Goal: Information Seeking & Learning: Learn about a topic

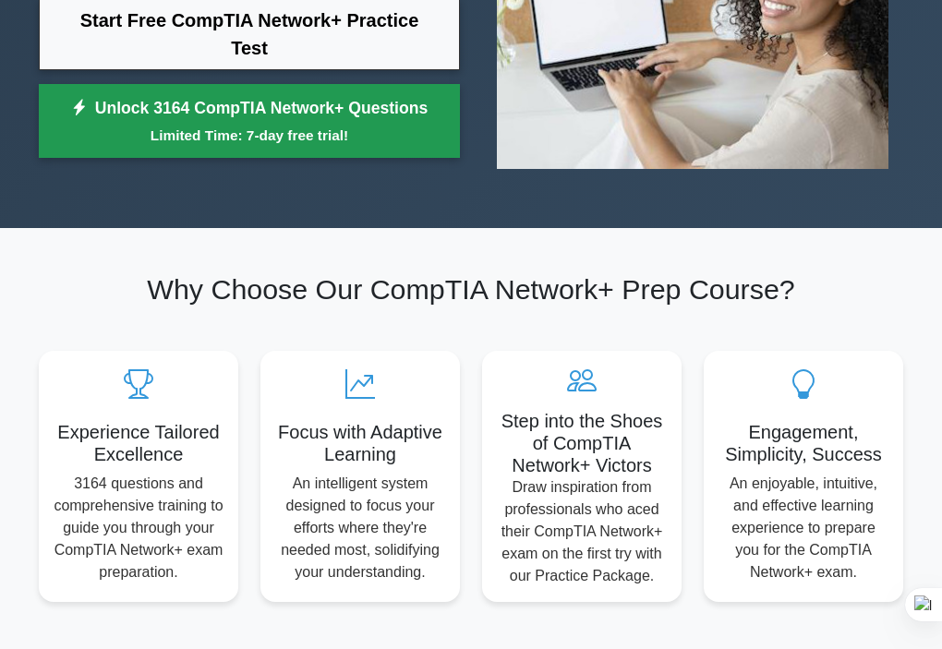
scroll to position [326, 0]
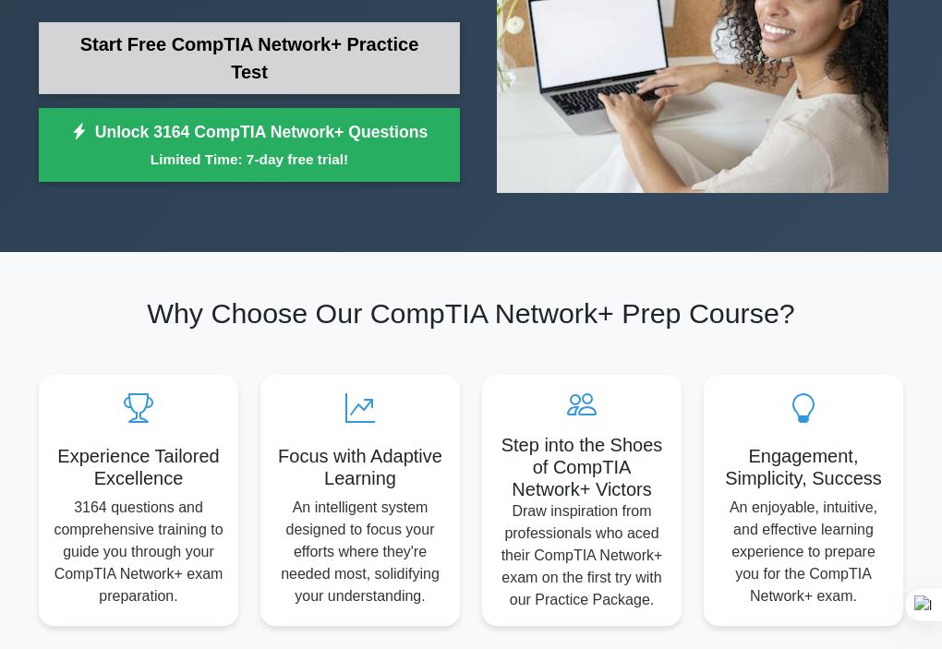
click at [271, 50] on link "Start Free CompTIA Network+ Practice Test" at bounding box center [249, 58] width 421 height 72
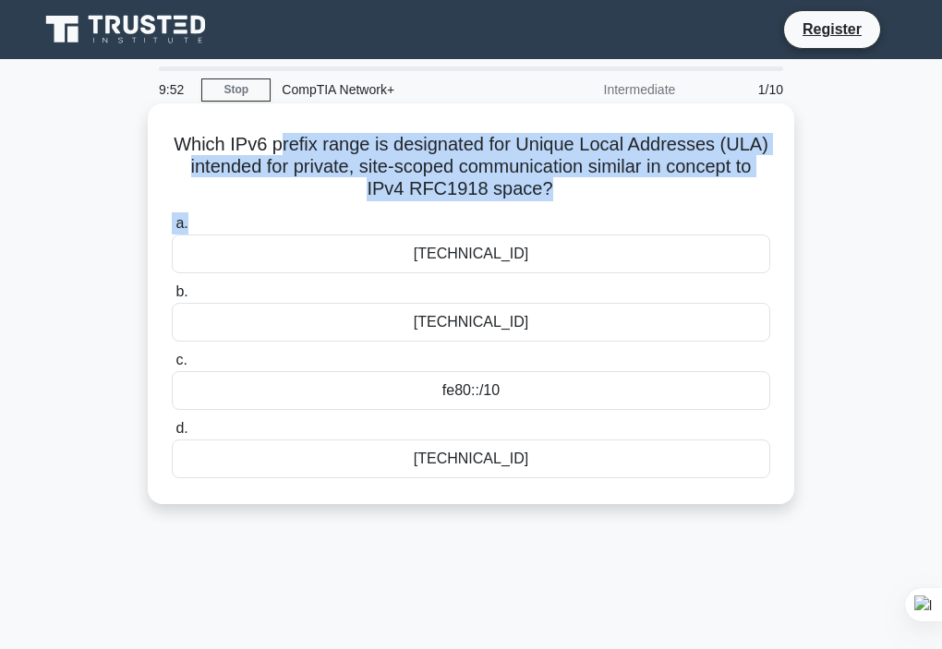
drag, startPoint x: 532, startPoint y: 210, endPoint x: 280, endPoint y: 123, distance: 266.5
click at [280, 123] on div "Which IPv6 prefix range is designated for Unique Local Addresses (ULA) intended…" at bounding box center [470, 304] width 631 height 386
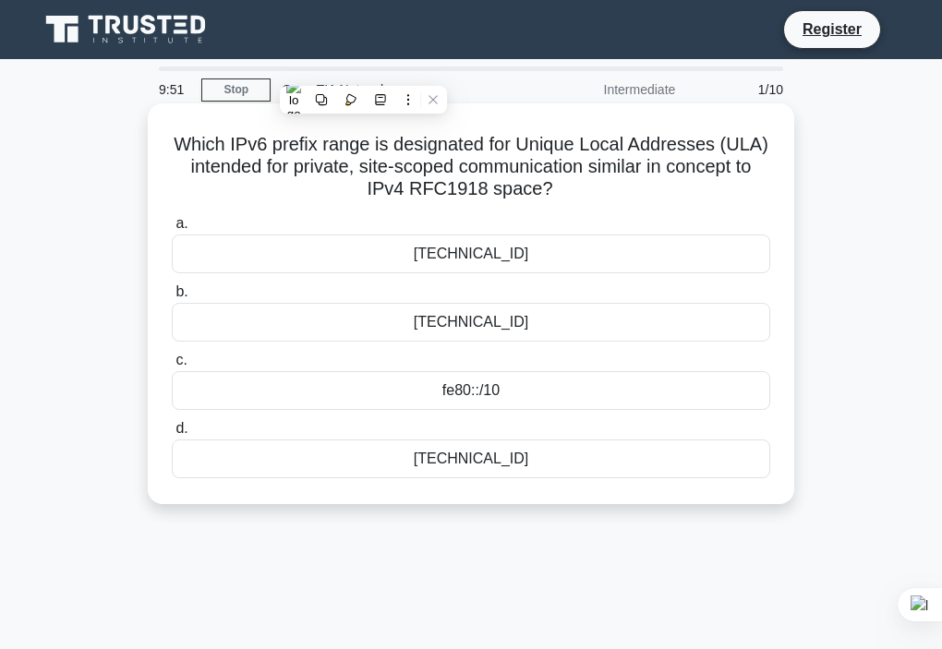
click at [181, 138] on h5 "Which IPv6 prefix range is designated for Unique Local Addresses (ULA) intended…" at bounding box center [471, 167] width 602 height 68
drag, startPoint x: 170, startPoint y: 140, endPoint x: 616, endPoint y: 453, distance: 544.7
click at [616, 453] on div "Which IPv6 prefix range is designated for Unique Local Addresses (ULA) intended…" at bounding box center [470, 304] width 631 height 386
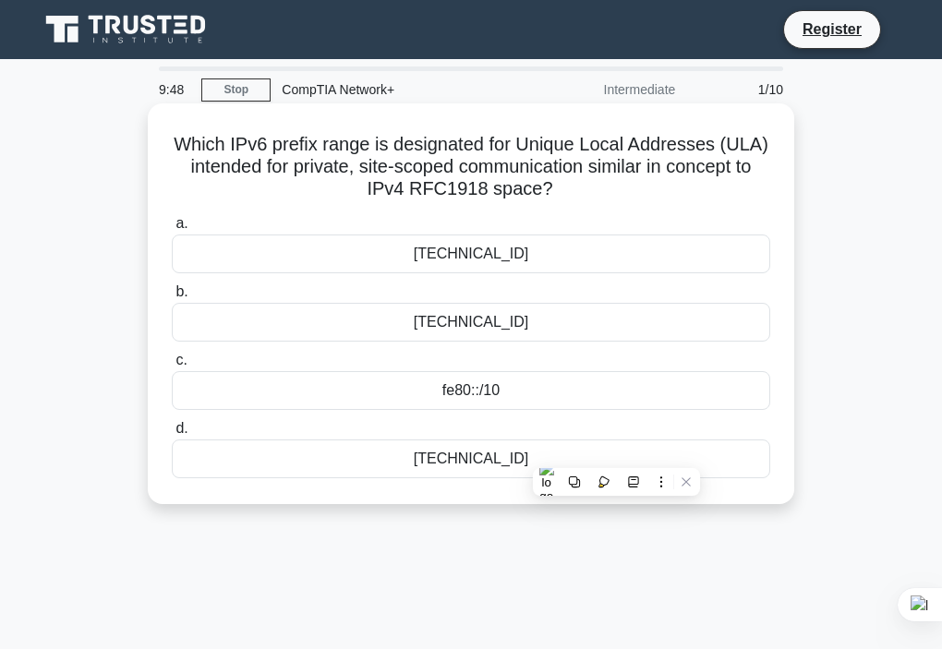
copy div "Which IPv6 prefix range is designated for Unique Local Addresses (ULA) intended…"
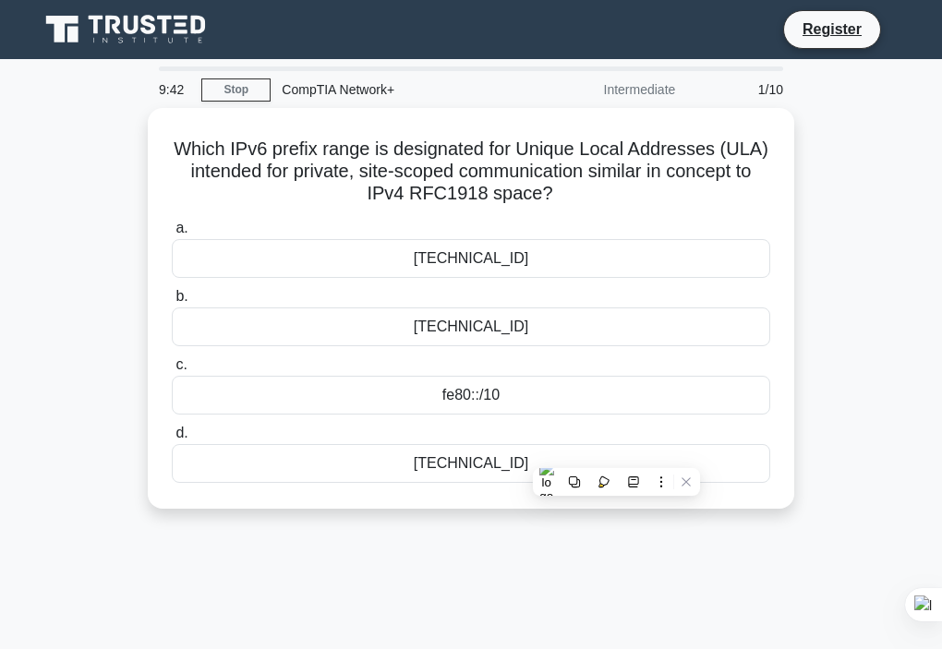
click at [823, 308] on div "Which IPv6 prefix range is designated for Unique Local Addresses (ULA) intended…" at bounding box center [471, 319] width 886 height 423
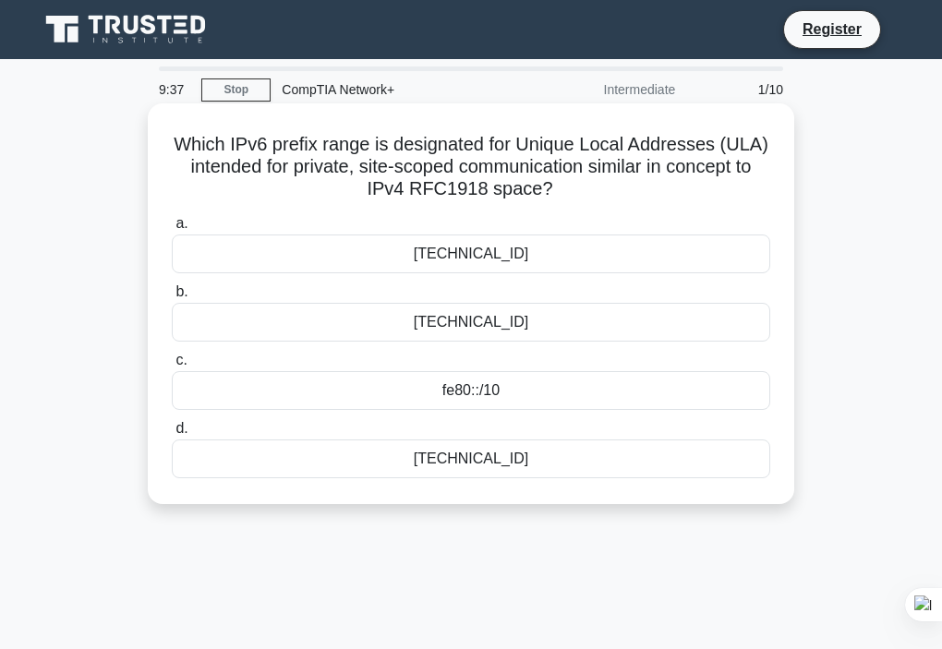
click at [617, 310] on div "[TECHNICAL_ID]" at bounding box center [471, 322] width 598 height 39
click at [172, 298] on input "b. [TECHNICAL_ID]" at bounding box center [172, 292] width 0 height 12
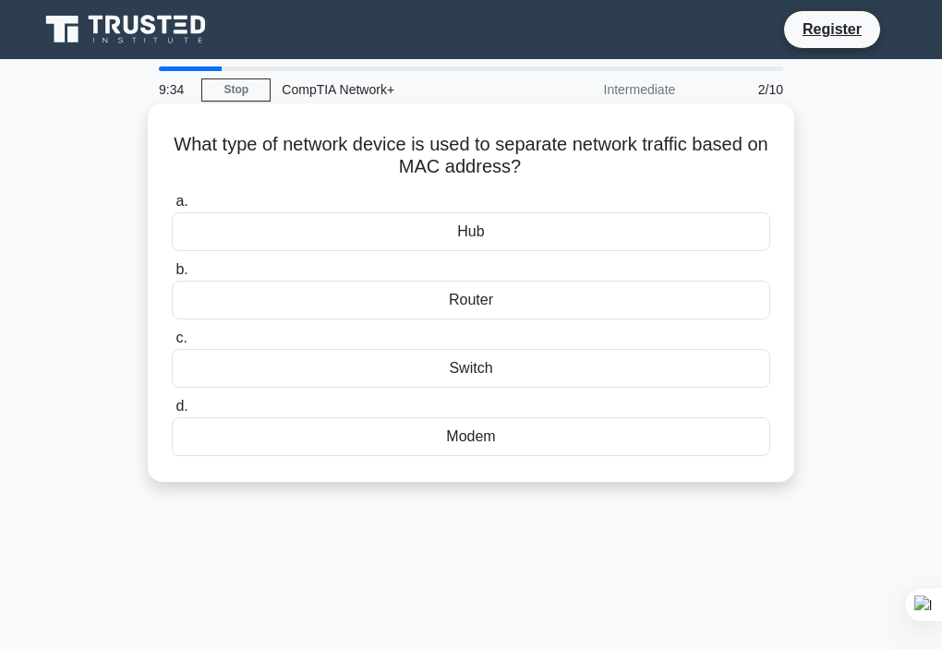
drag, startPoint x: 179, startPoint y: 151, endPoint x: 618, endPoint y: 446, distance: 528.9
click at [618, 446] on div "What type of network device is used to separate network traffic based on MAC ad…" at bounding box center [470, 293] width 631 height 364
copy div "What type of network device is used to separate network traffic based on MAC ad…"
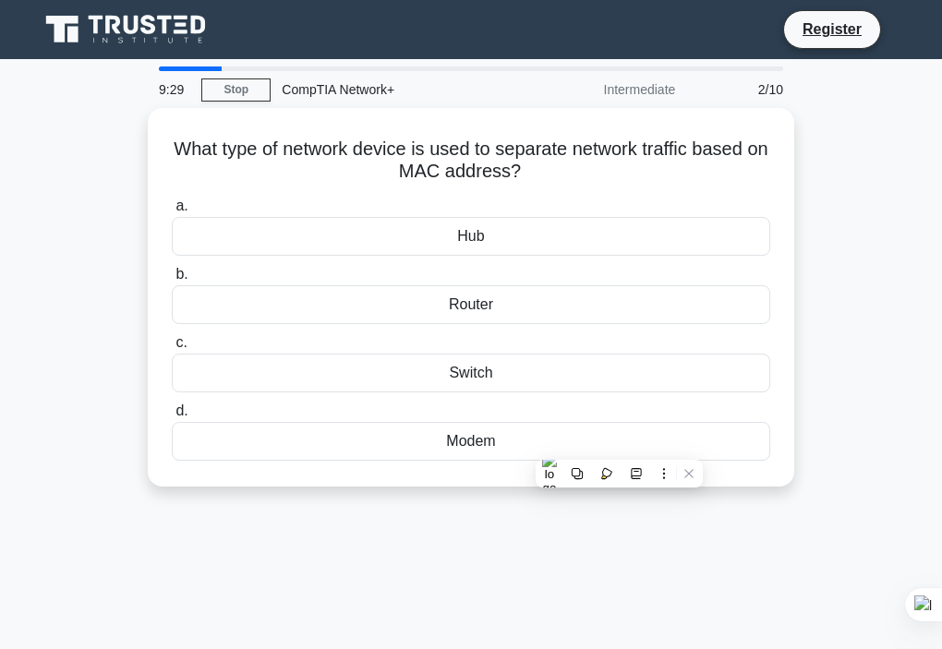
click at [854, 359] on div "What type of network device is used to separate network traffic based on MAC ad…" at bounding box center [471, 308] width 886 height 401
click at [926, 590] on div at bounding box center [919, 604] width 44 height 33
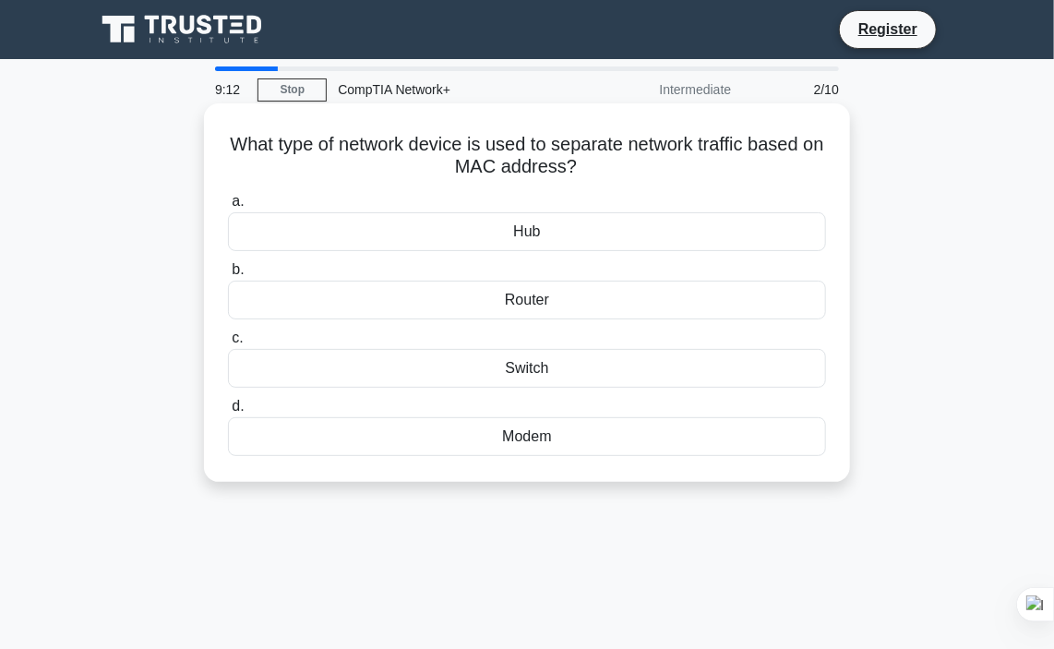
drag, startPoint x: 237, startPoint y: 138, endPoint x: 666, endPoint y: 441, distance: 524.5
click at [666, 441] on div "What type of network device is used to separate network traffic based on MAC ad…" at bounding box center [526, 293] width 631 height 364
click at [537, 372] on div "Switch" at bounding box center [527, 368] width 598 height 39
click at [228, 344] on input "c. Switch" at bounding box center [228, 338] width 0 height 12
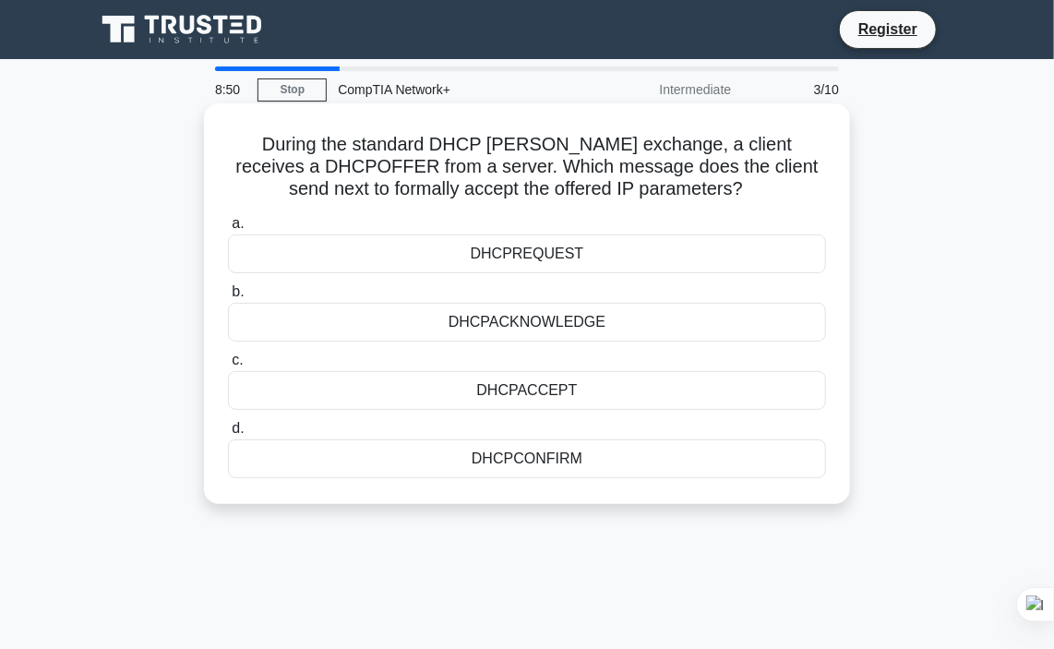
drag, startPoint x: 263, startPoint y: 145, endPoint x: 664, endPoint y: 461, distance: 510.1
click at [664, 461] on div "During the standard DHCP [PERSON_NAME] exchange, a client receives a DHCPOFFER …" at bounding box center [526, 304] width 631 height 386
copy div "During the standard DHCP [PERSON_NAME] exchange, a client receives a DHCPOFFER …"
click at [525, 255] on div "DHCPREQUEST" at bounding box center [527, 253] width 598 height 39
click at [228, 230] on input "a. DHCPREQUEST" at bounding box center [228, 224] width 0 height 12
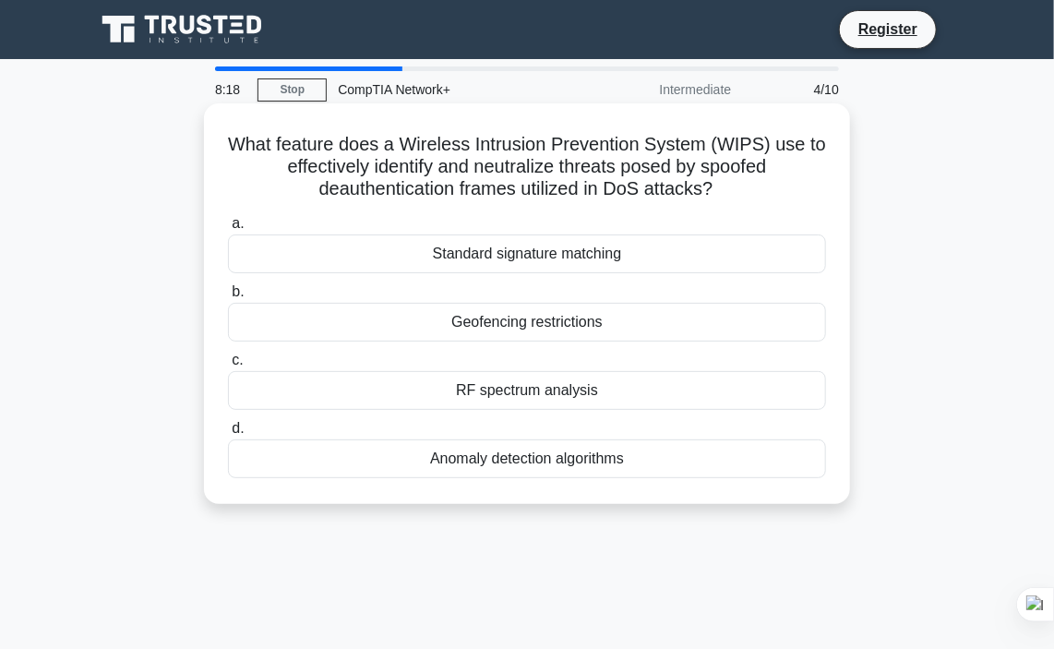
drag, startPoint x: 233, startPoint y: 129, endPoint x: 680, endPoint y: 457, distance: 554.8
click at [680, 457] on div "What feature does a Wireless Intrusion Prevention System (WIPS) use to effectiv…" at bounding box center [526, 304] width 631 height 386
copy div "What feature does a Wireless Intrusion Prevention System (WIPS) use to effectiv…"
click at [534, 400] on div "RF spectrum analysis" at bounding box center [527, 390] width 598 height 39
click at [228, 366] on input "c. RF spectrum analysis" at bounding box center [228, 360] width 0 height 12
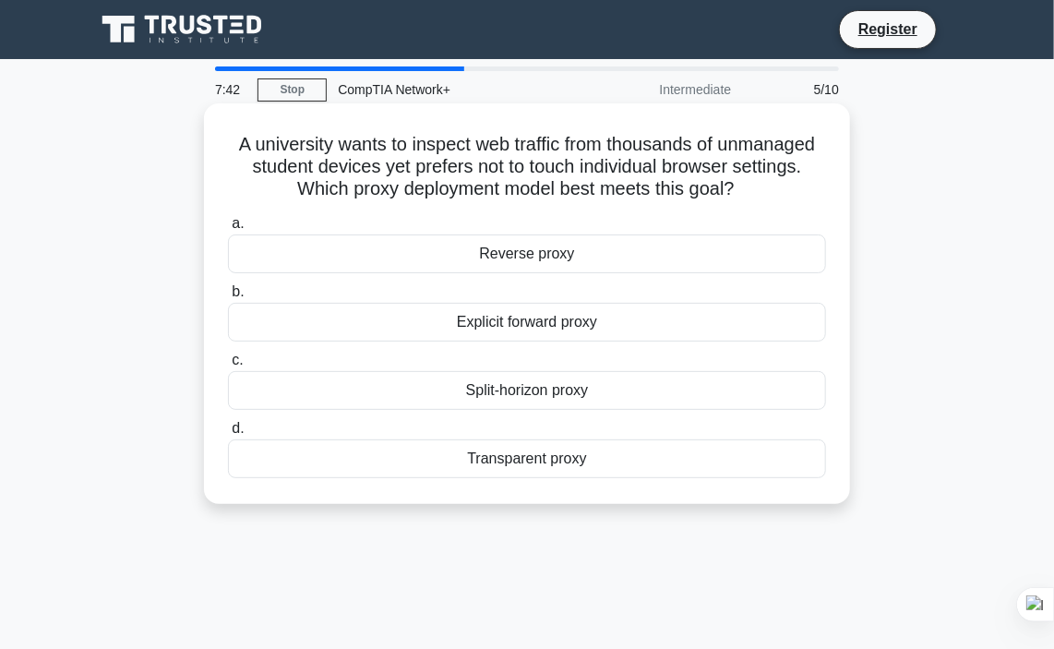
drag, startPoint x: 224, startPoint y: 150, endPoint x: 660, endPoint y: 457, distance: 532.7
click at [660, 457] on div "A university wants to inspect web traffic from thousands of unmanaged student d…" at bounding box center [526, 304] width 631 height 386
click at [539, 498] on div "A university wants to inspect web traffic from thousands of unmanaged student d…" at bounding box center [527, 303] width 646 height 401
click at [535, 454] on div "Transparent proxy" at bounding box center [527, 458] width 598 height 39
click at [228, 435] on input "d. Transparent proxy" at bounding box center [228, 429] width 0 height 12
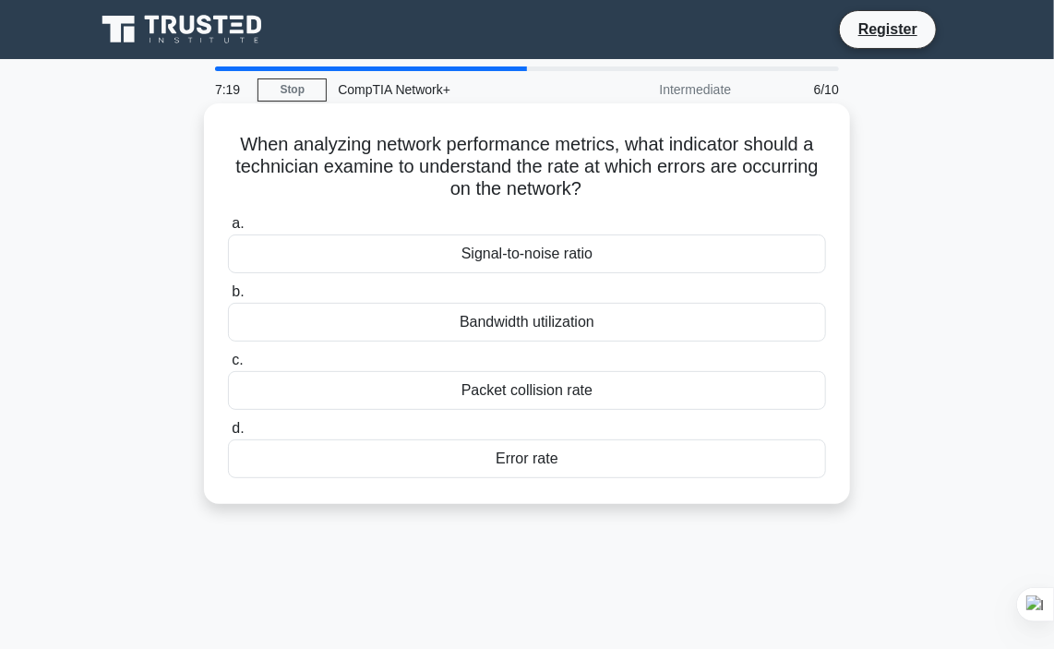
drag, startPoint x: 233, startPoint y: 148, endPoint x: 661, endPoint y: 456, distance: 527.7
click at [661, 456] on div "When analyzing network performance metrics, what indicator should a technician …" at bounding box center [526, 304] width 631 height 386
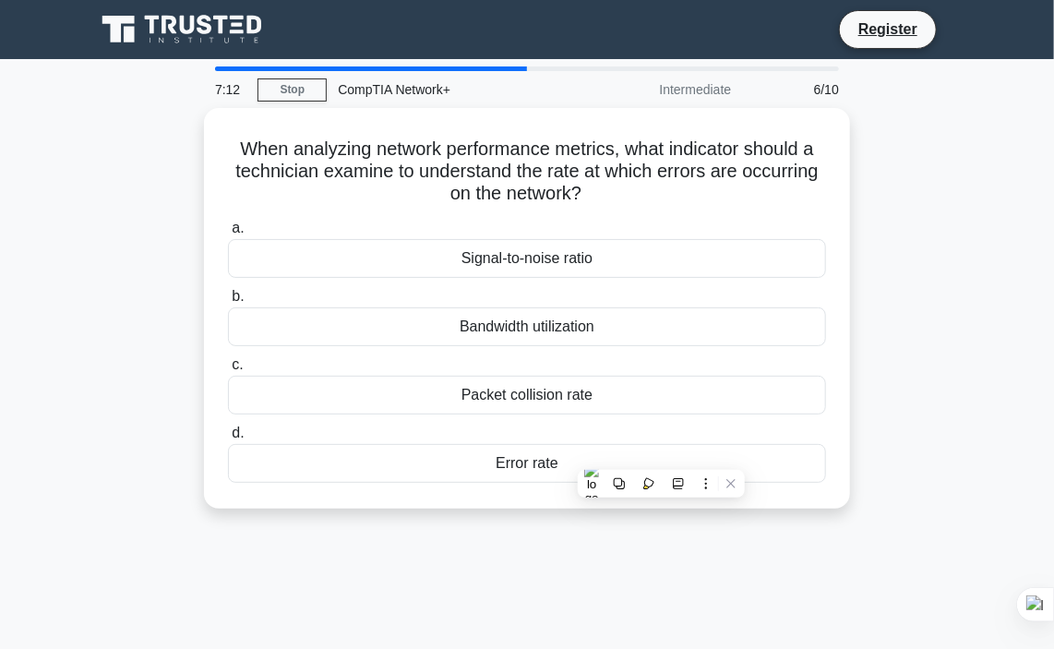
click at [914, 352] on div "When analyzing network performance metrics, what indicator should a technician …" at bounding box center [527, 319] width 886 height 423
click at [600, 585] on div "7:11 Stop CompTIA Network+ Intermediate 6/10 When analyzing network performance…" at bounding box center [527, 527] width 886 height 923
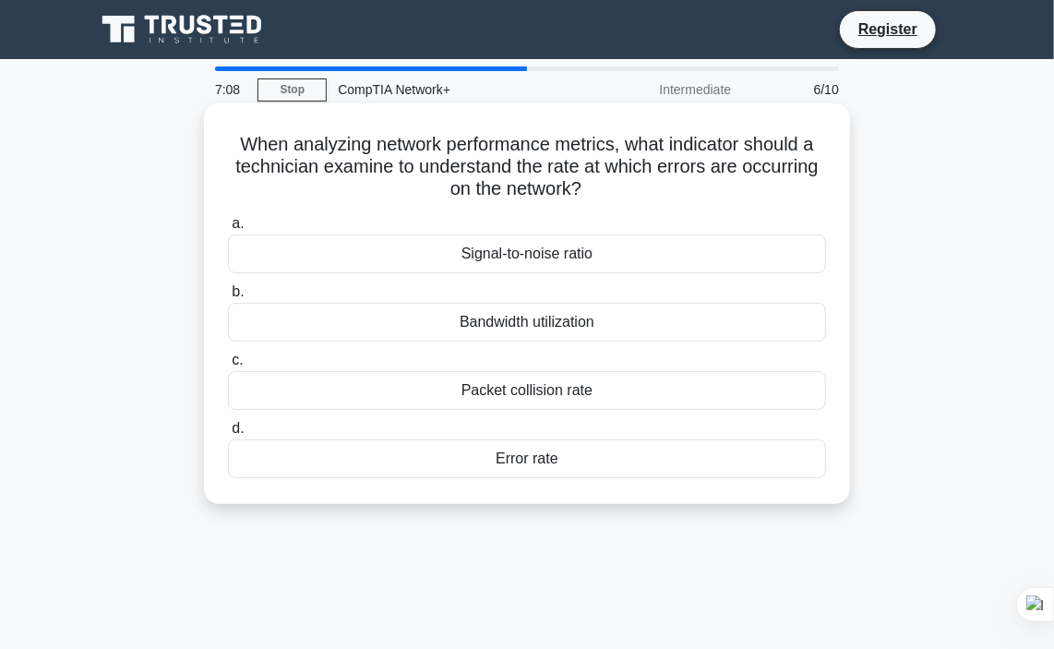
click at [567, 469] on div "Error rate" at bounding box center [527, 458] width 598 height 39
click at [228, 435] on input "d. Error rate" at bounding box center [228, 429] width 0 height 12
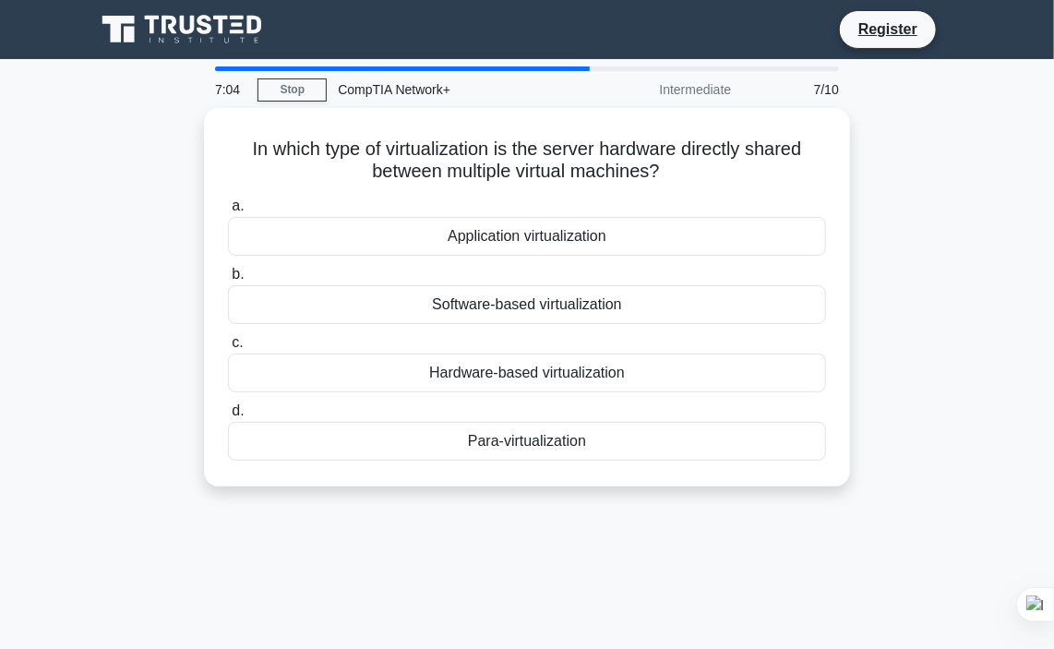
click at [885, 188] on div "In which type of virtualization is the server hardware directly shared between …" at bounding box center [527, 308] width 886 height 401
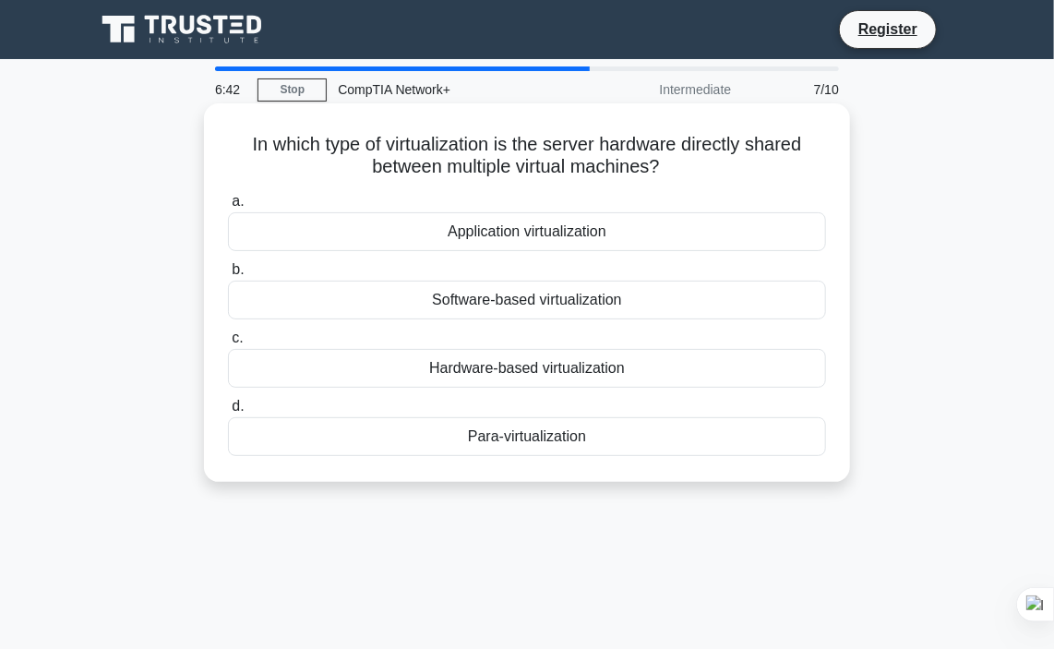
drag, startPoint x: 235, startPoint y: 141, endPoint x: 654, endPoint y: 438, distance: 513.3
click at [654, 438] on div "In which type of virtualization is the server hardware directly shared between …" at bounding box center [526, 293] width 631 height 364
click at [546, 376] on div "Hardware-based virtualization" at bounding box center [527, 368] width 598 height 39
click at [228, 344] on input "c. Hardware-based virtualization" at bounding box center [228, 338] width 0 height 12
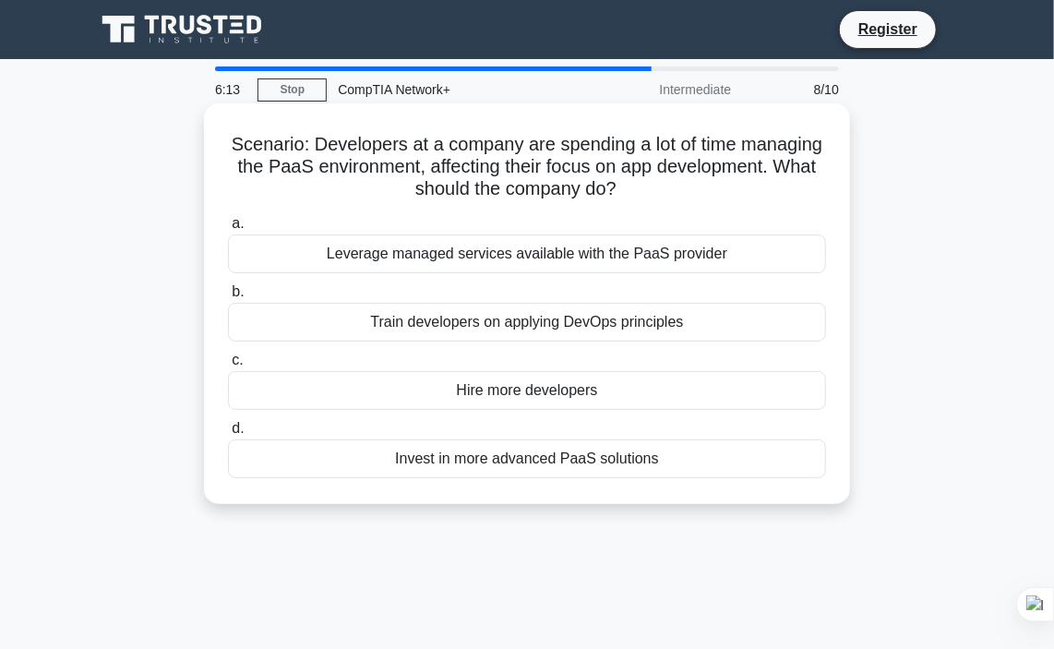
drag, startPoint x: 248, startPoint y: 138, endPoint x: 683, endPoint y: 457, distance: 539.5
click at [683, 457] on div "Scenario: Developers at a company are spending a lot of time managing the PaaS …" at bounding box center [526, 304] width 631 height 386
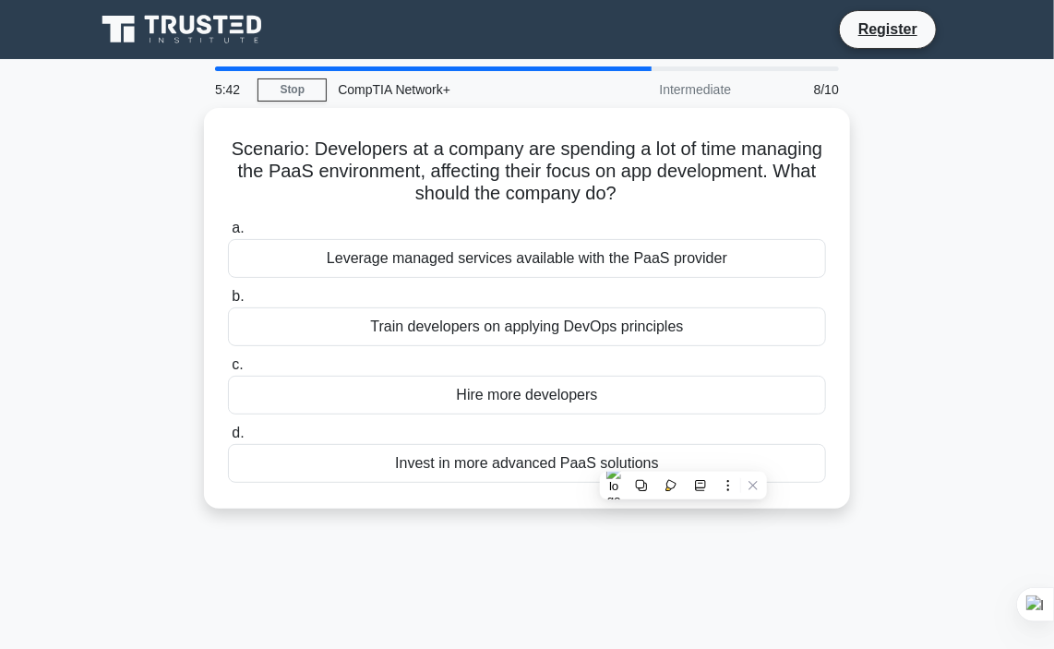
click at [920, 265] on div "Scenario: Developers at a company are spending a lot of time managing the PaaS …" at bounding box center [527, 319] width 886 height 423
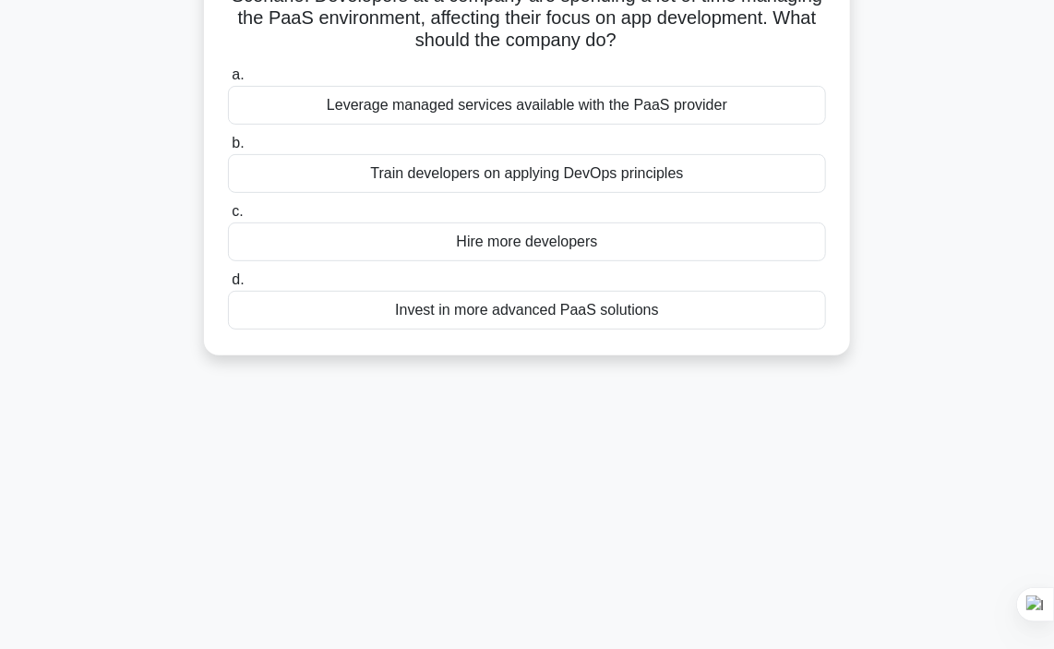
scroll to position [143, 0]
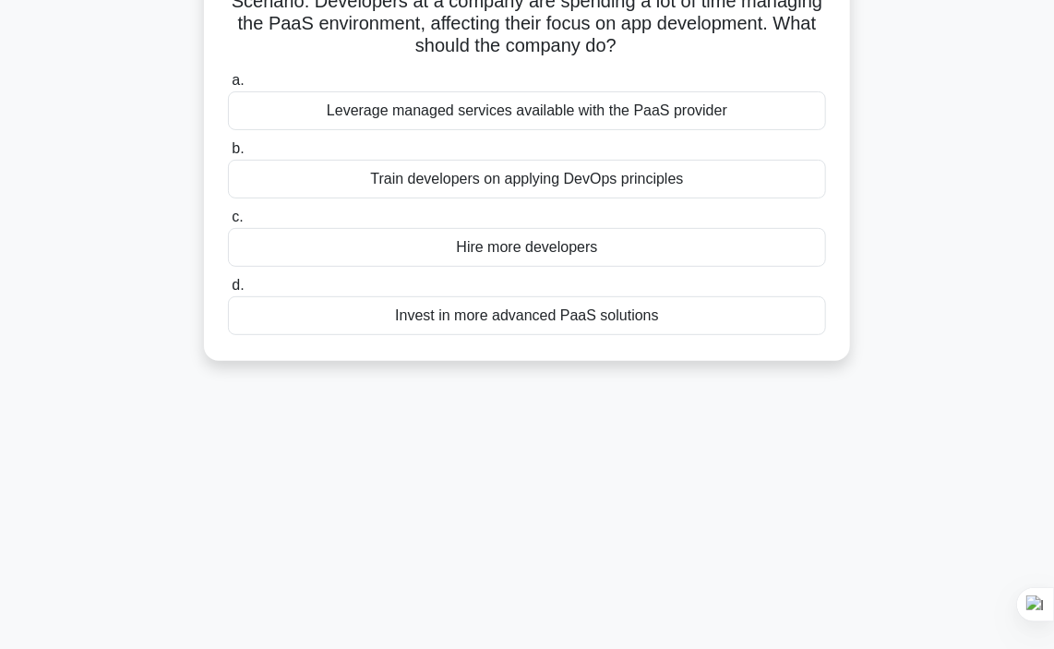
click at [587, 120] on div "Leverage managed services available with the PaaS provider" at bounding box center [527, 110] width 598 height 39
click at [228, 87] on input "a. Leverage managed services available with the PaaS provider" at bounding box center [228, 81] width 0 height 12
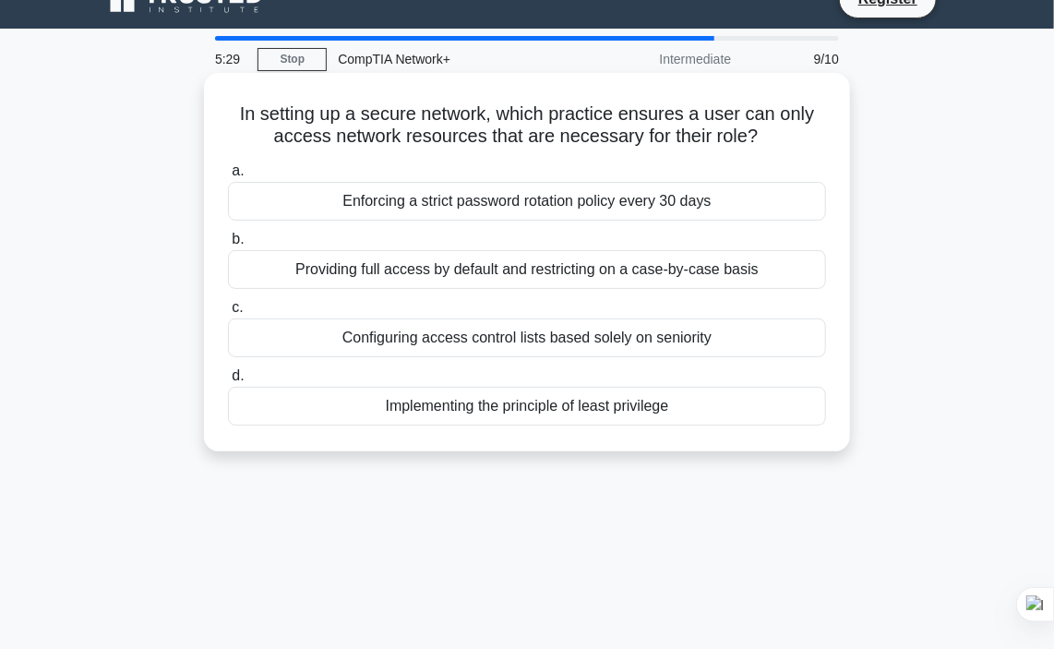
scroll to position [0, 0]
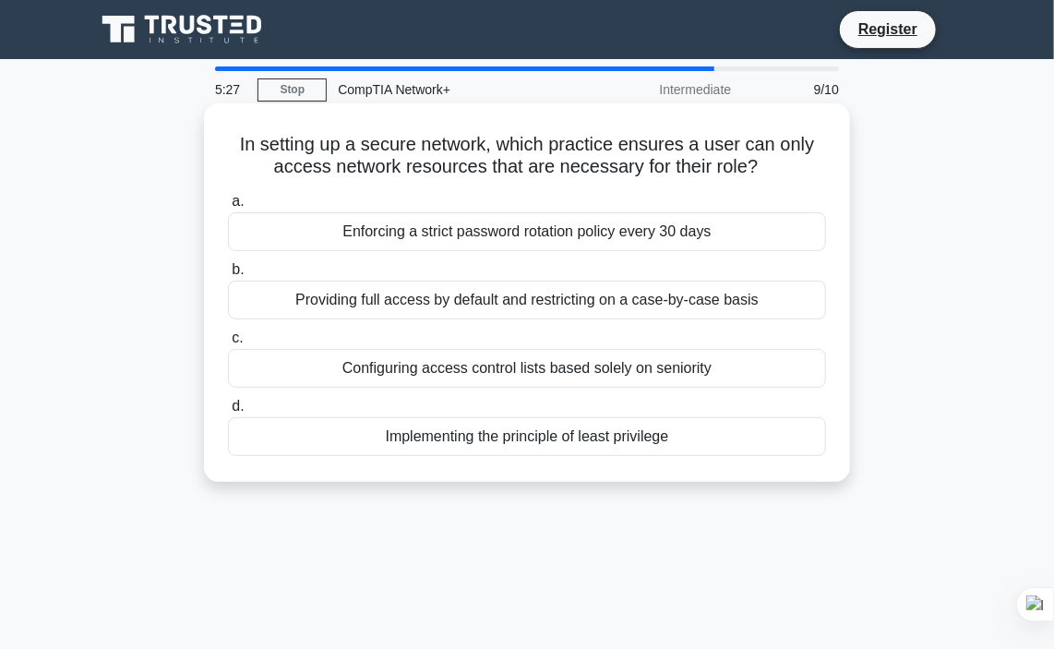
drag, startPoint x: 227, startPoint y: 143, endPoint x: 727, endPoint y: 431, distance: 577.3
click at [727, 431] on div "In setting up a secure network, which practice ensures a user can only access n…" at bounding box center [526, 293] width 631 height 364
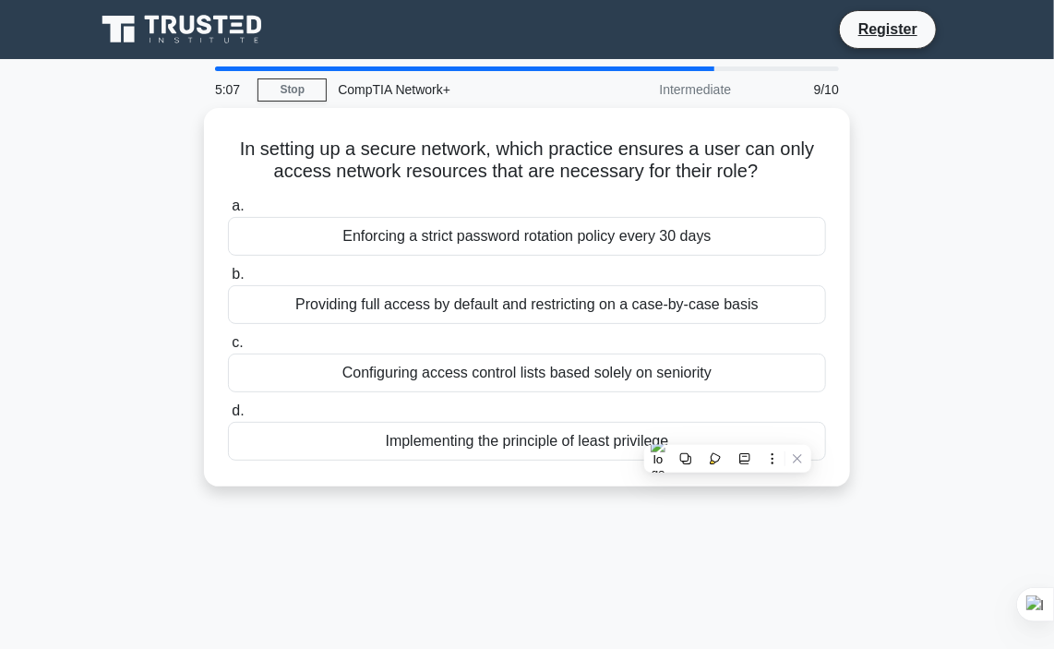
click at [591, 538] on div "5:07 Stop CompTIA Network+ Intermediate 9/10 In setting up a secure network, wh…" at bounding box center [527, 527] width 886 height 923
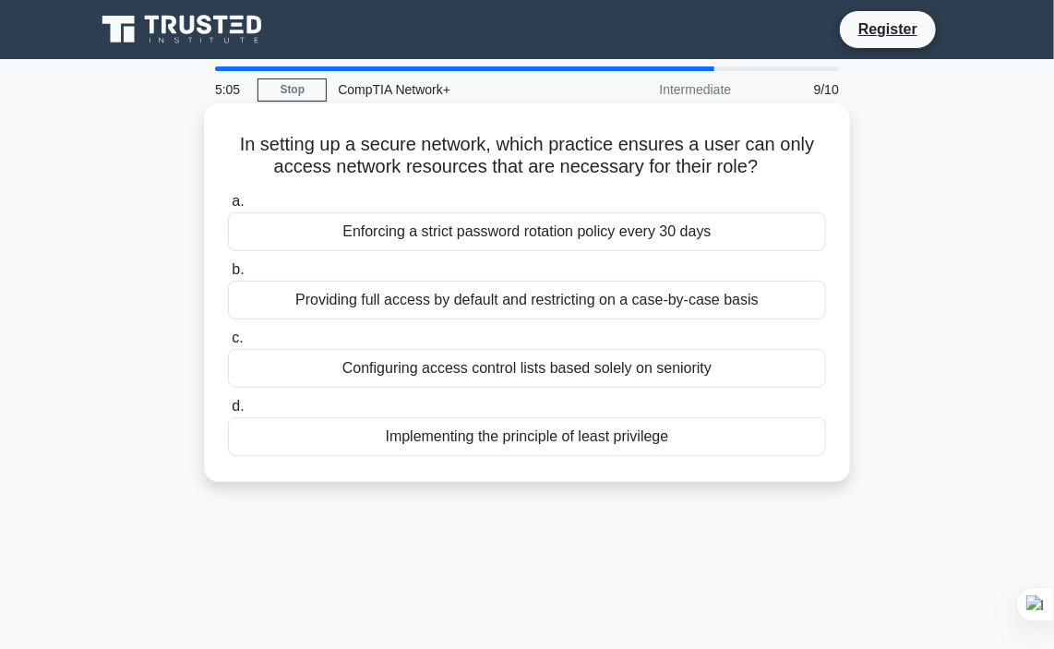
click at [574, 453] on div "Implementing the principle of least privilege" at bounding box center [527, 436] width 598 height 39
click at [228, 413] on input "d. Implementing the principle of least privilege" at bounding box center [228, 407] width 0 height 12
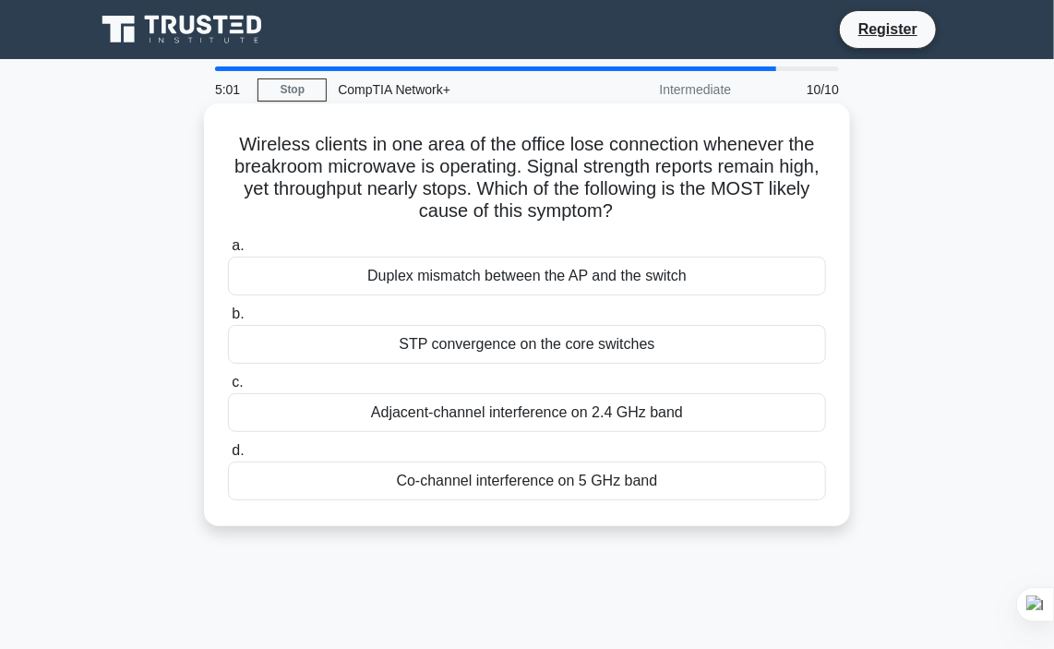
drag, startPoint x: 229, startPoint y: 150, endPoint x: 682, endPoint y: 483, distance: 562.6
click at [682, 483] on div "Wireless clients in one area of the office lose connection whenever the breakro…" at bounding box center [526, 315] width 631 height 408
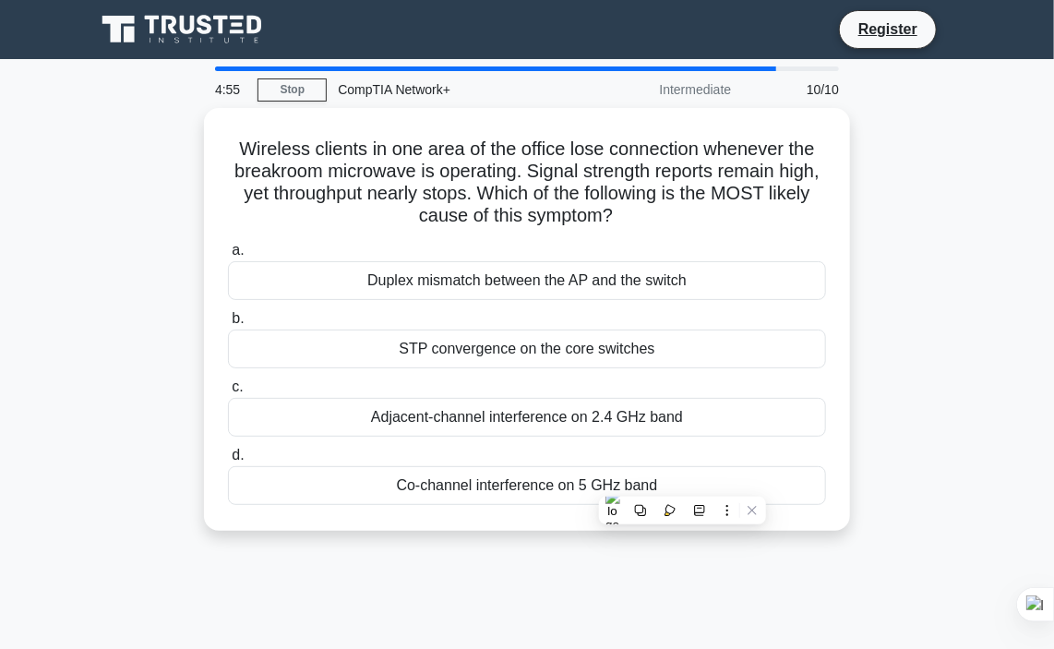
click at [868, 285] on div "Wireless clients in one area of the office lose connection whenever the breakro…" at bounding box center [527, 330] width 886 height 445
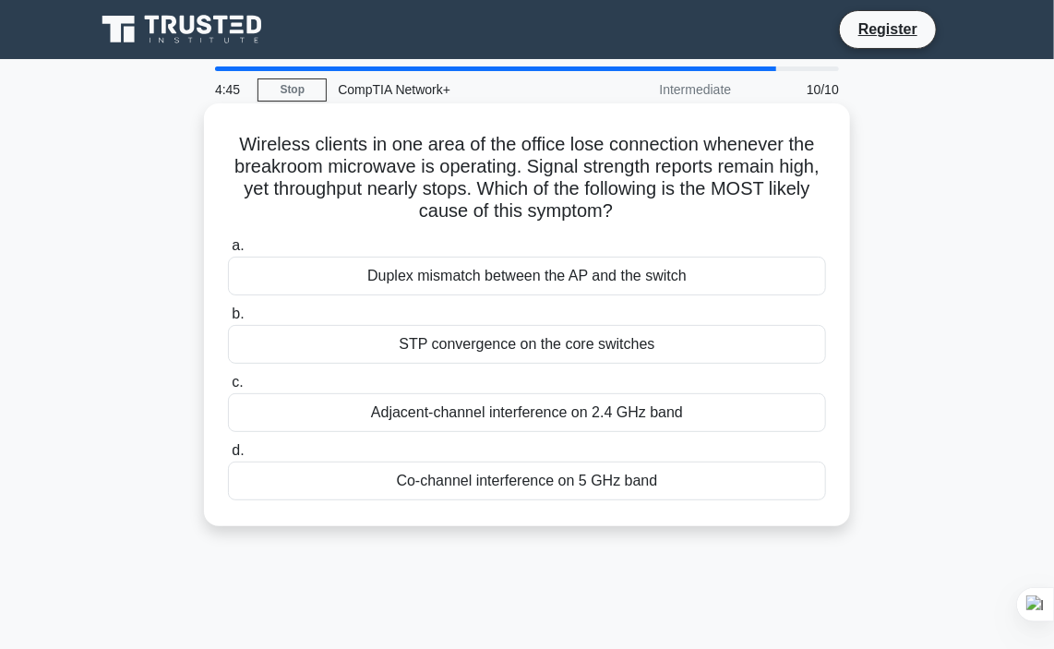
click at [685, 398] on div "Adjacent-channel interference on 2.4 GHz band" at bounding box center [527, 412] width 598 height 39
click at [228, 389] on input "c. Adjacent-channel interference on 2.4 GHz band" at bounding box center [228, 383] width 0 height 12
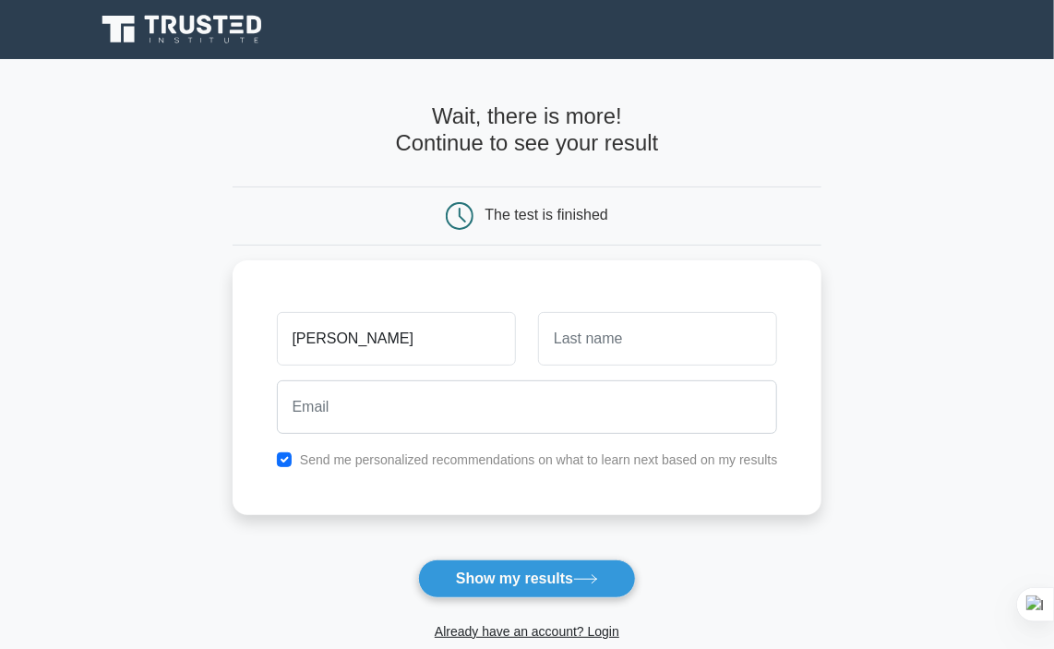
type input "WASEEM"
type input "AHMED"
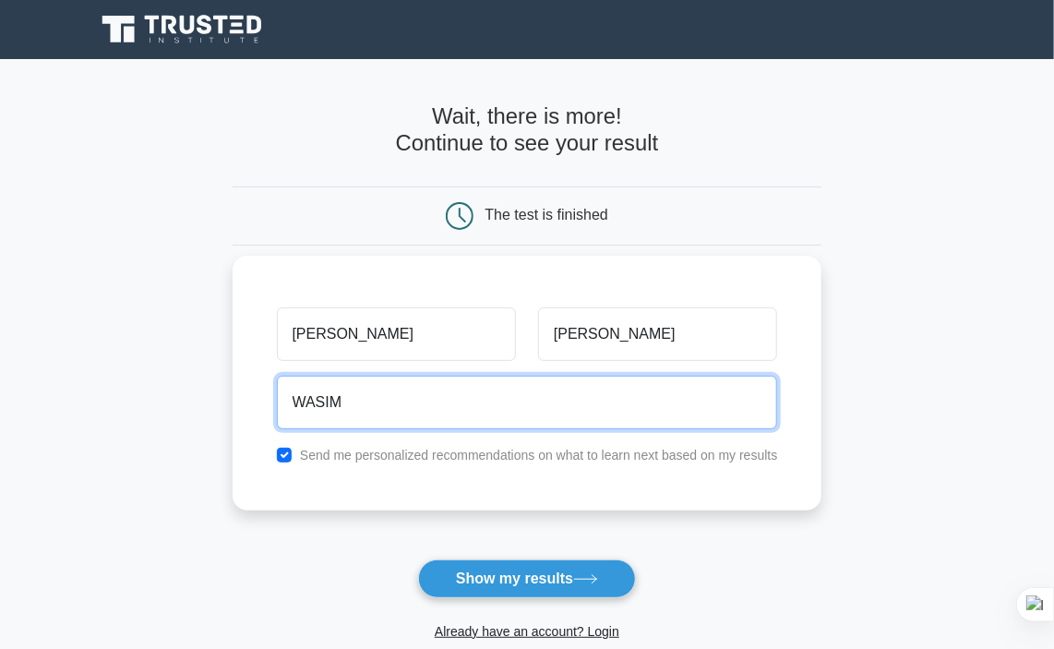
type input "wasimlakho2@gmail.com"
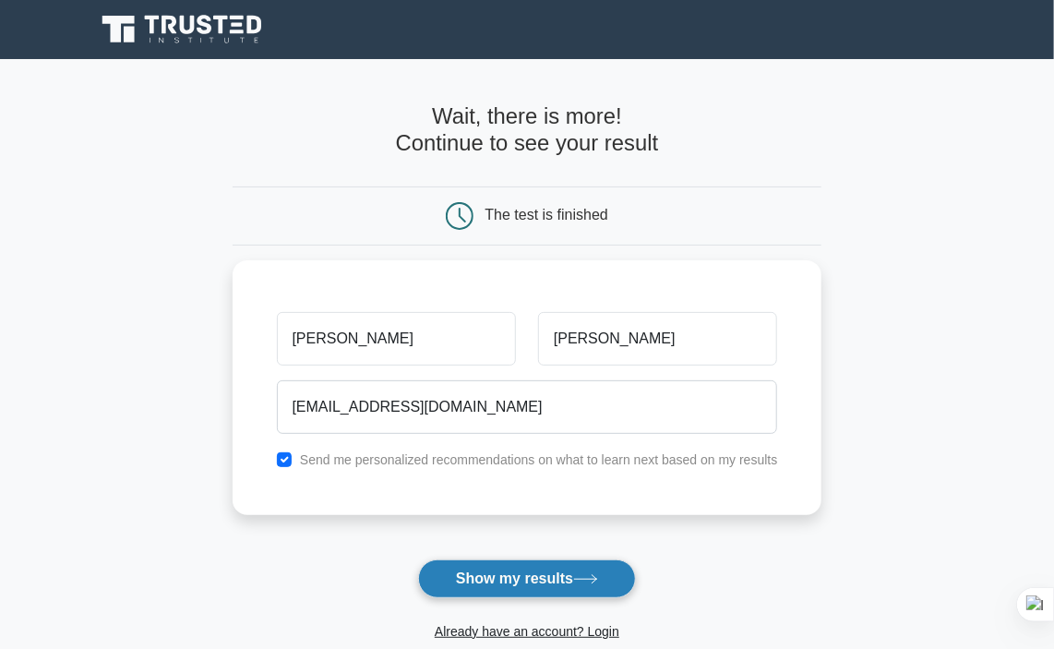
click at [509, 587] on button "Show my results" at bounding box center [527, 578] width 218 height 39
